Goal: Entertainment & Leisure: Consume media (video, audio)

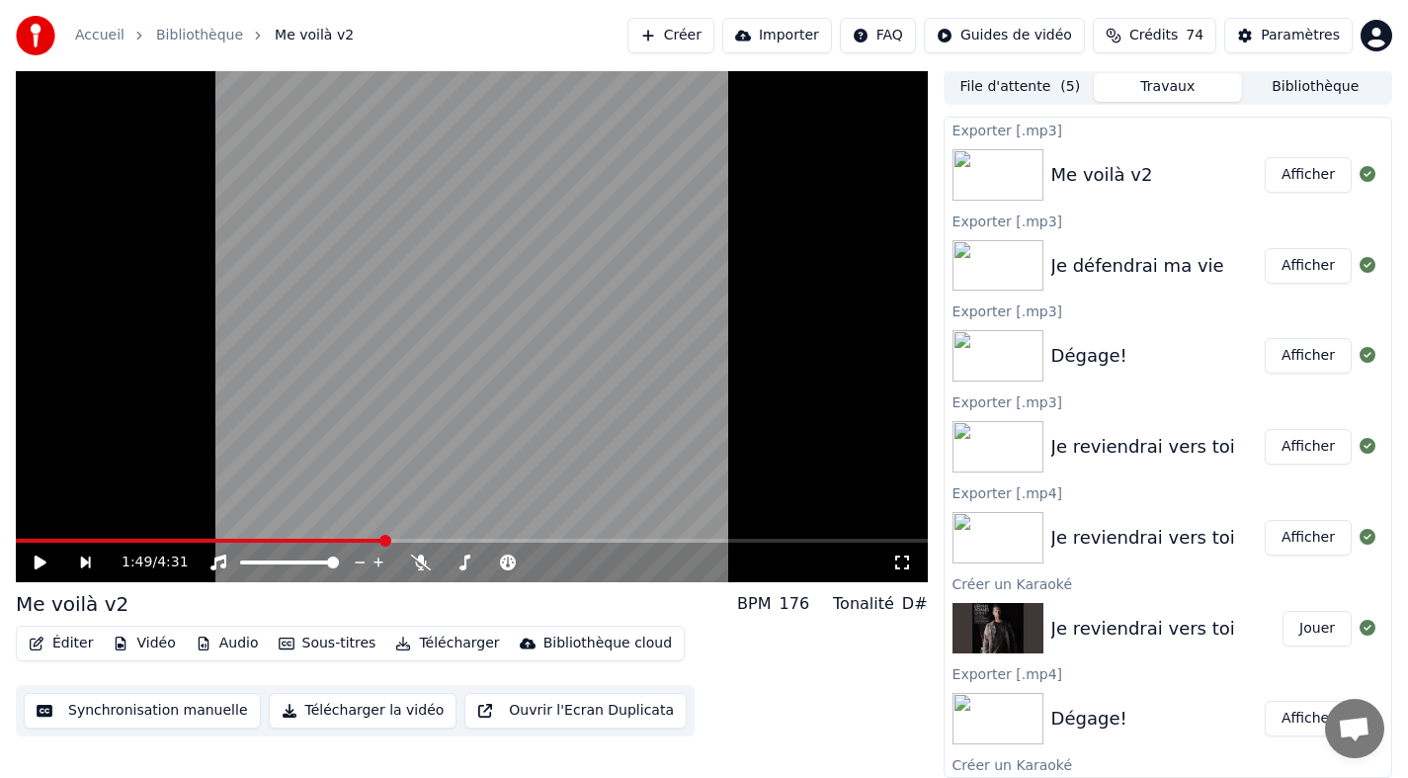
scroll to position [519, 0]
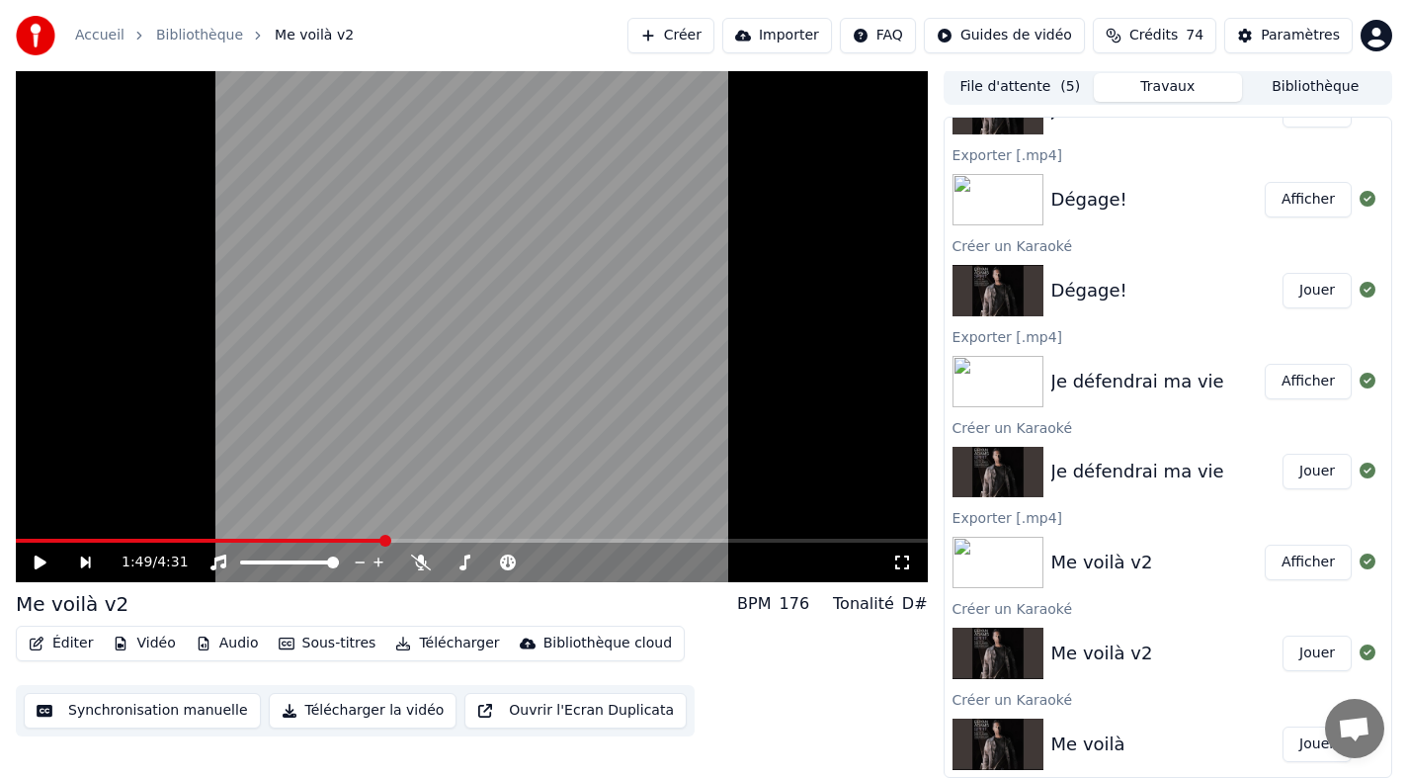
click at [1284, 285] on button "Jouer" at bounding box center [1317, 291] width 69 height 36
click at [633, 540] on span at bounding box center [472, 541] width 912 height 4
click at [691, 541] on span at bounding box center [472, 541] width 912 height 4
click at [732, 539] on span at bounding box center [472, 541] width 912 height 4
click at [724, 545] on div "2:15 / 2:48" at bounding box center [472, 562] width 912 height 40
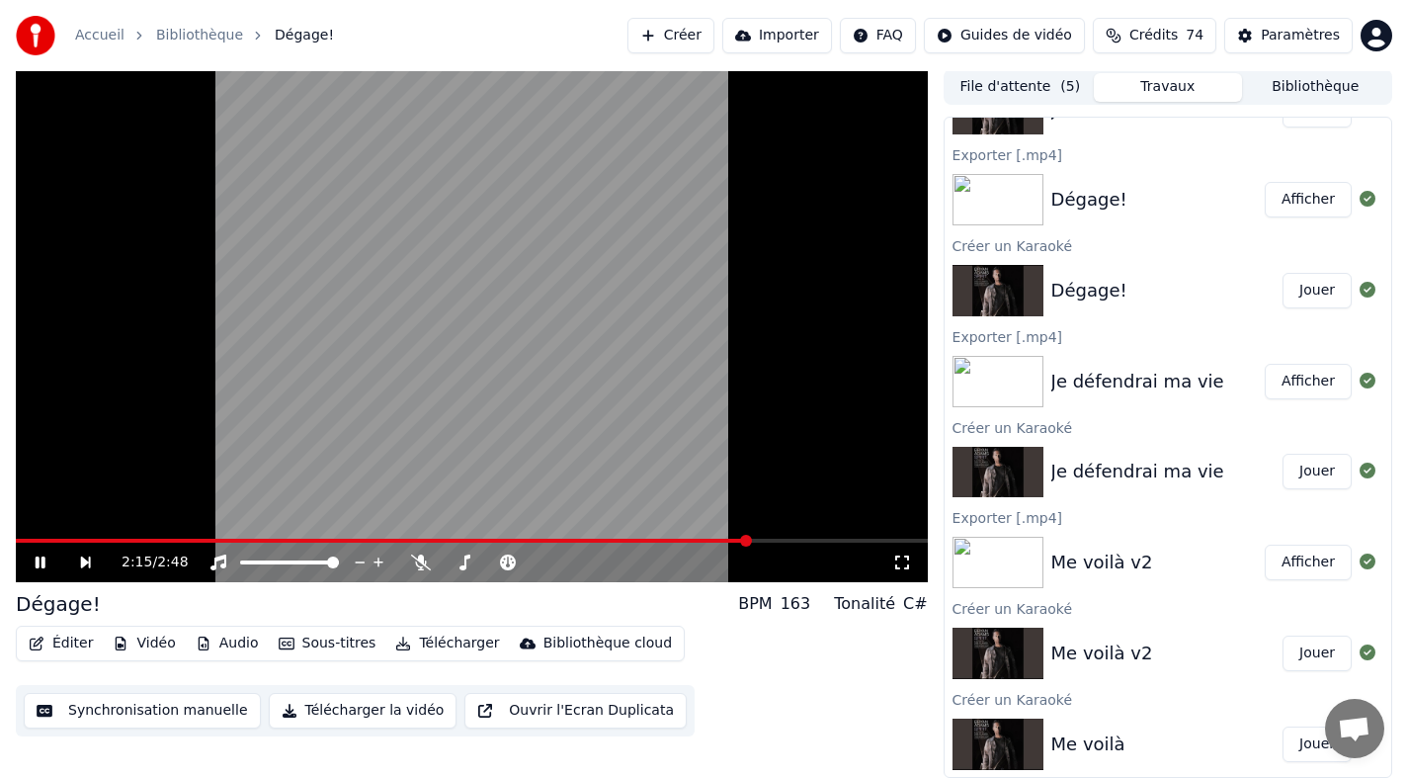
click at [716, 541] on span at bounding box center [383, 541] width 734 height 4
click at [692, 539] on span at bounding box center [376, 541] width 721 height 4
click at [669, 539] on span at bounding box center [342, 541] width 653 height 4
click at [639, 536] on video at bounding box center [472, 325] width 912 height 513
click at [633, 540] on span at bounding box center [326, 541] width 621 height 4
